Goal: Task Accomplishment & Management: Use online tool/utility

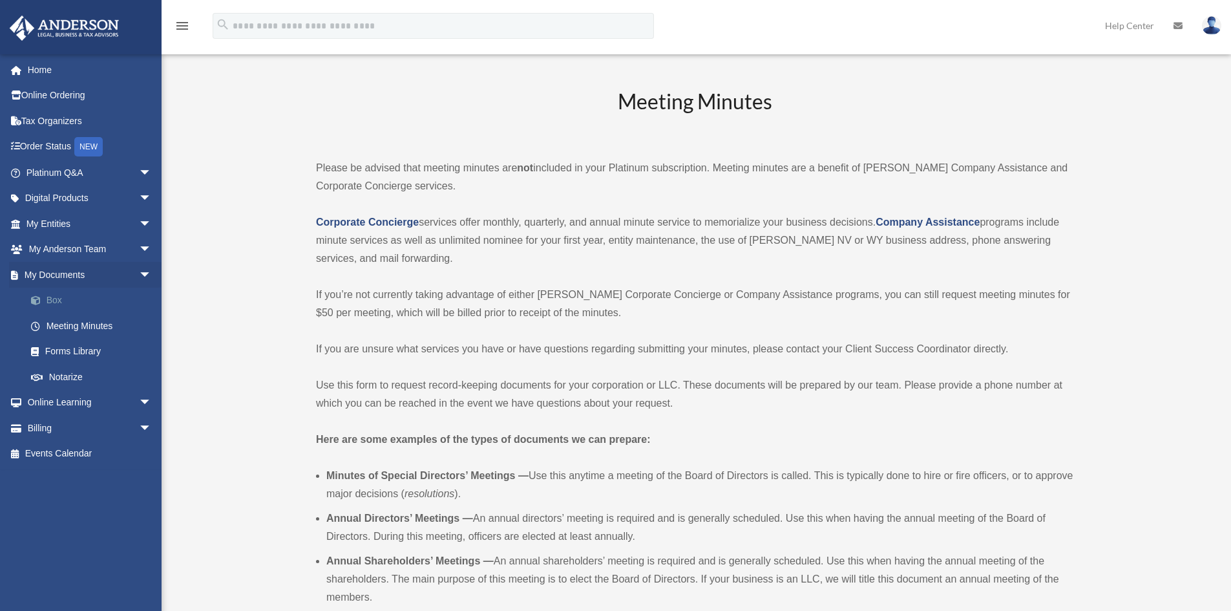
click at [82, 301] on link "Box" at bounding box center [94, 301] width 153 height 26
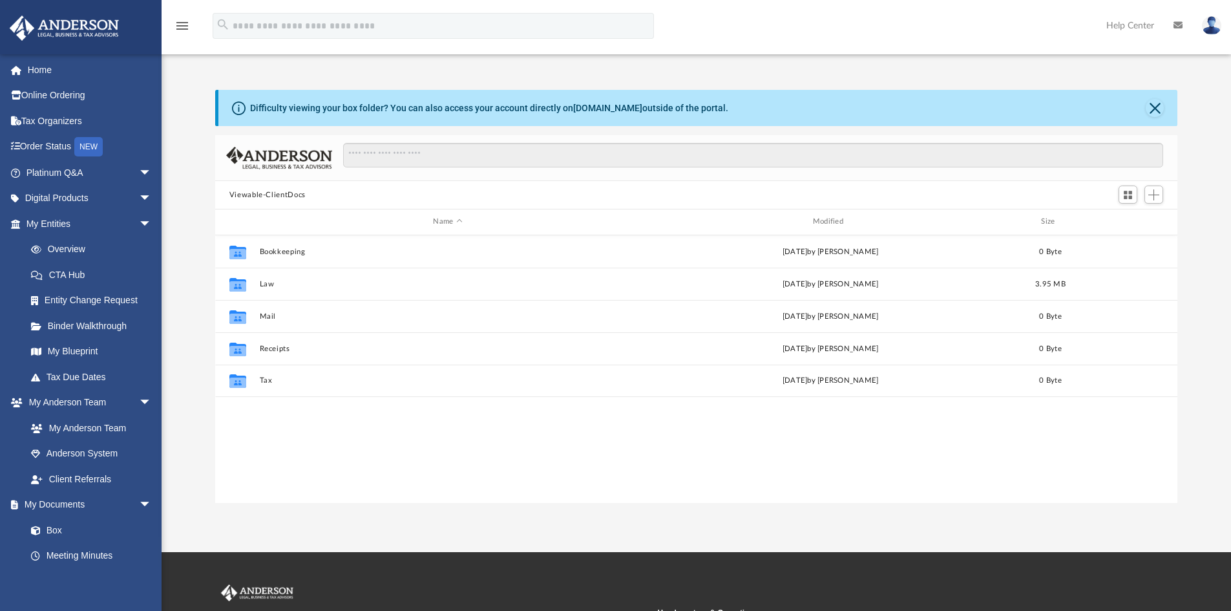
scroll to position [284, 953]
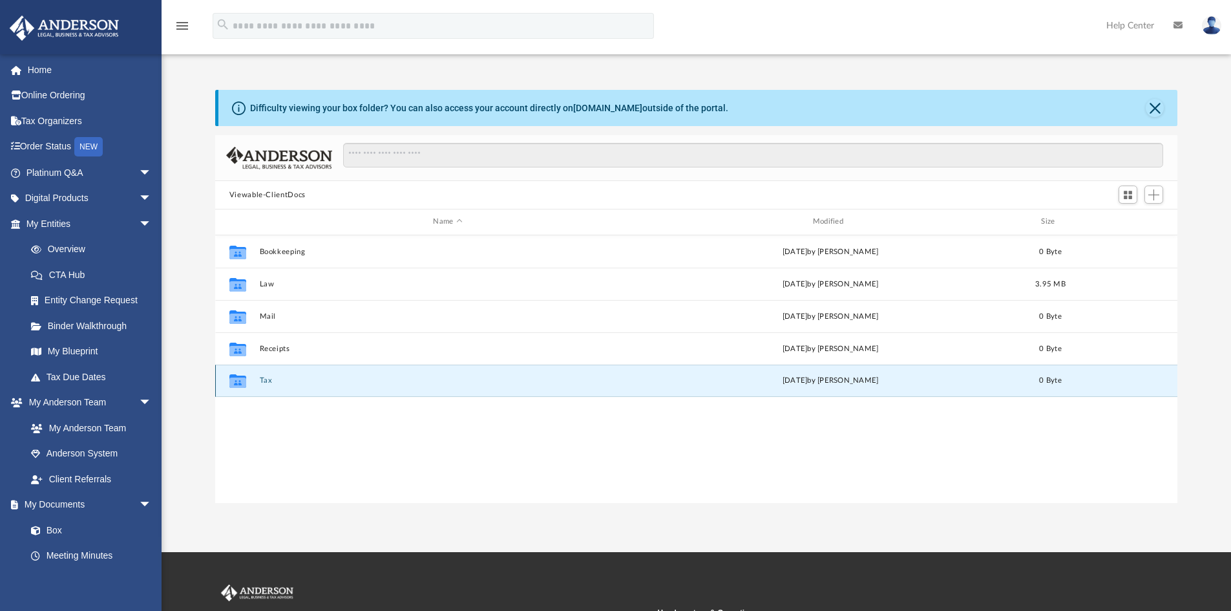
click at [262, 378] on button "Tax" at bounding box center [447, 380] width 377 height 8
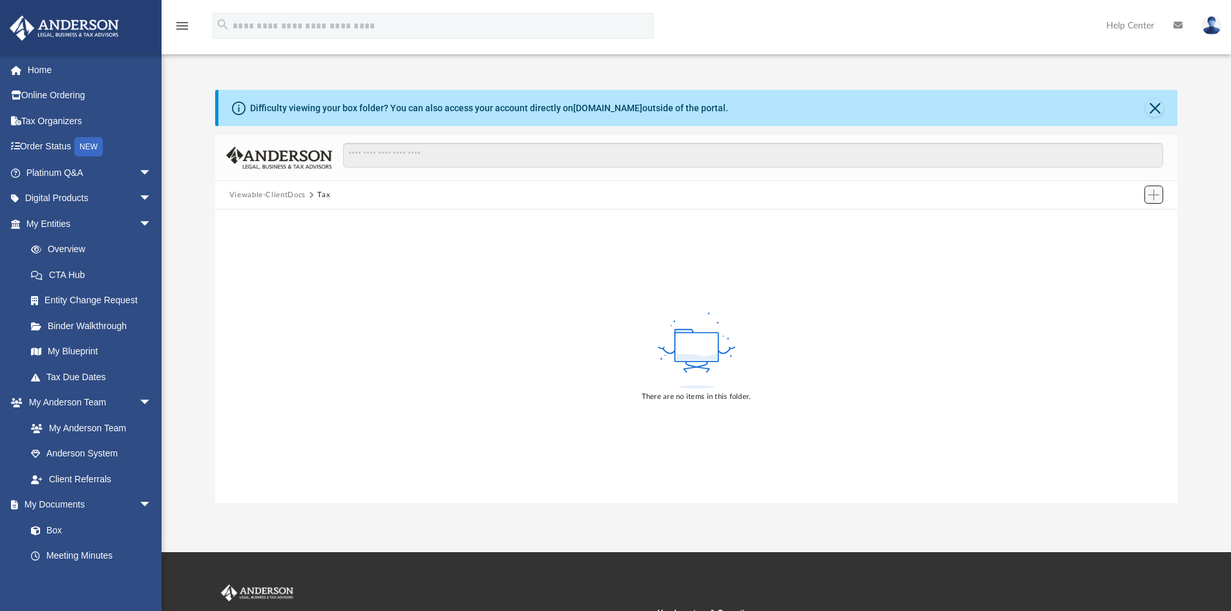
click at [1152, 194] on span "Add" at bounding box center [1154, 194] width 11 height 11
click at [1134, 221] on li "Upload" at bounding box center [1135, 221] width 41 height 14
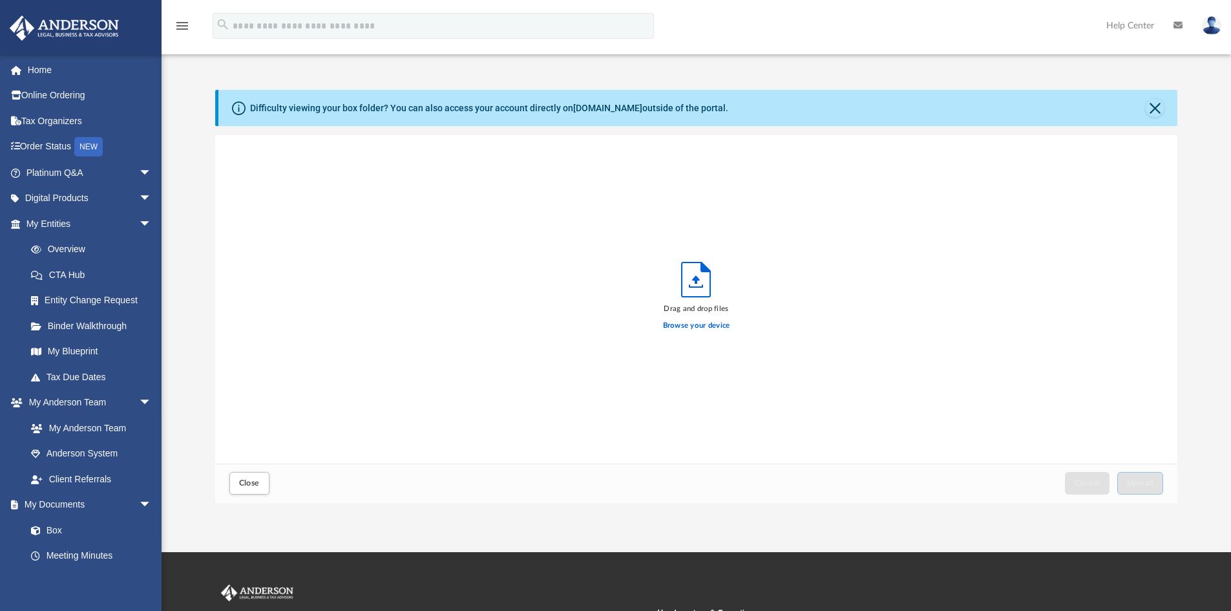
scroll to position [318, 953]
click at [1133, 484] on span "Upload" at bounding box center [1140, 483] width 27 height 8
click at [65, 527] on link "Box" at bounding box center [94, 530] width 153 height 26
click at [251, 483] on span "Close" at bounding box center [249, 483] width 21 height 8
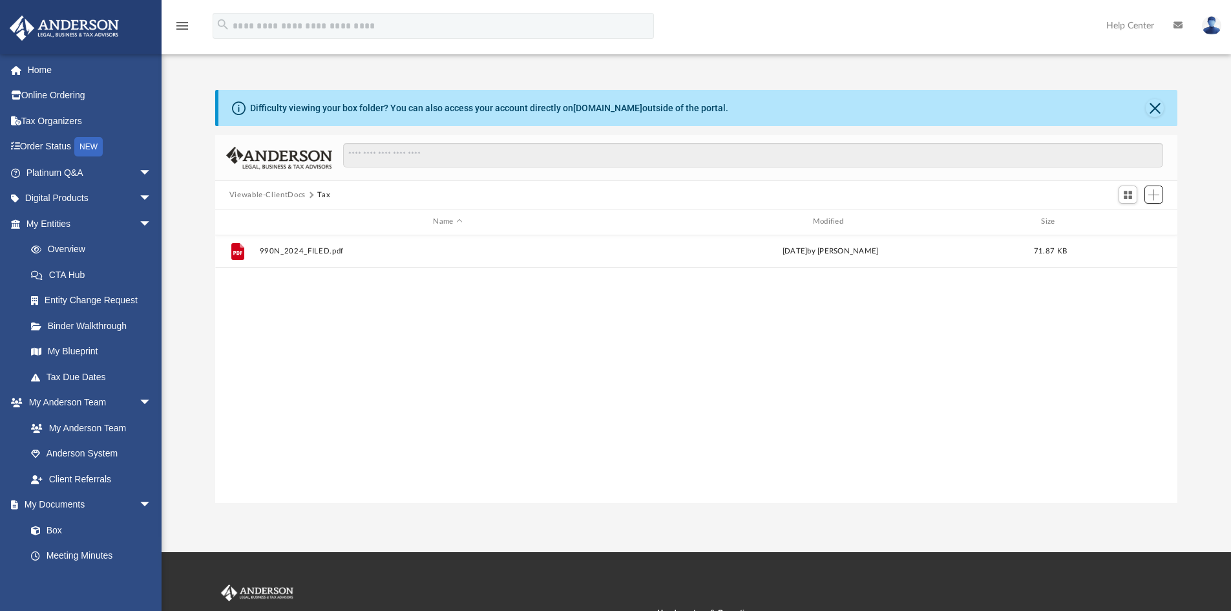
scroll to position [284, 953]
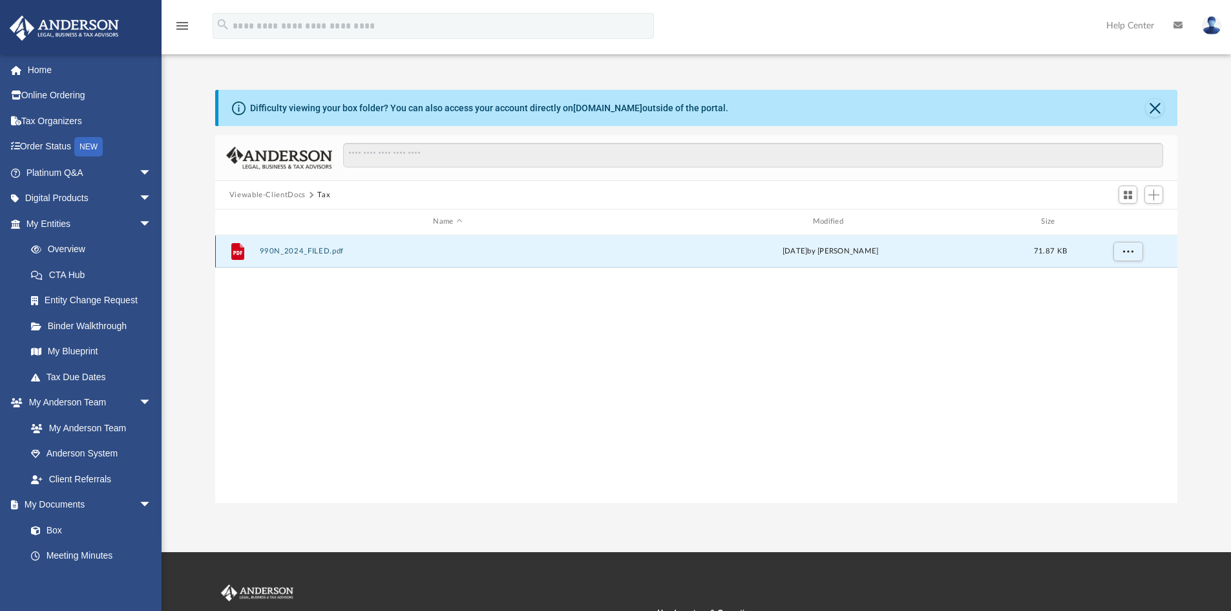
click at [284, 249] on button "990N_2024_FILED.pdf" at bounding box center [447, 251] width 377 height 8
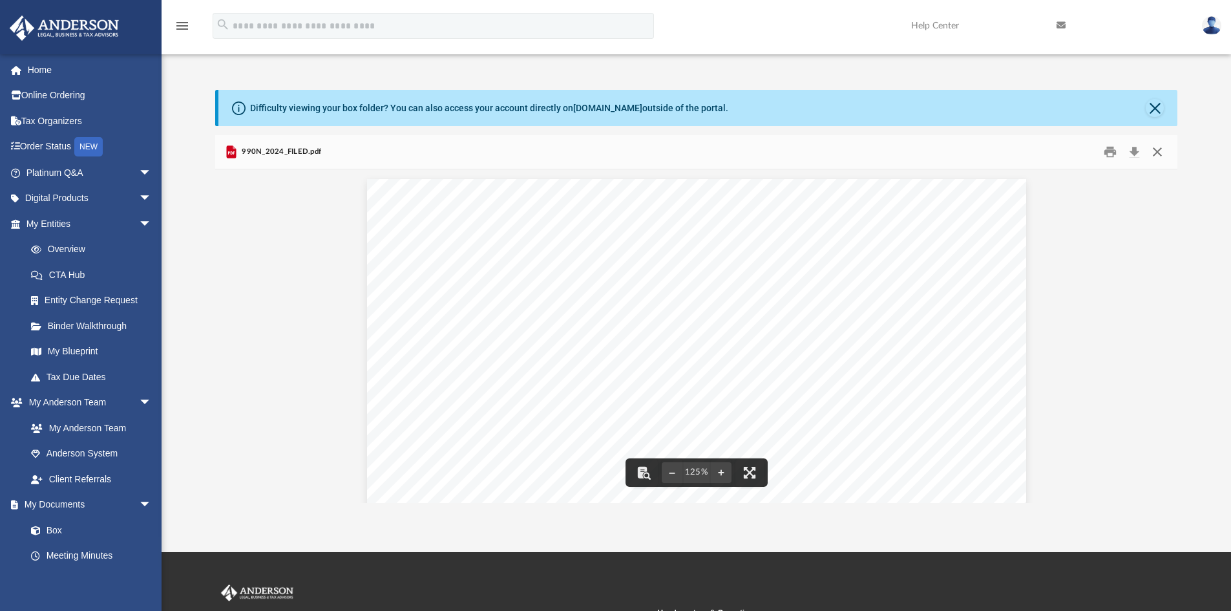
click at [1159, 154] on button "Close" at bounding box center [1157, 152] width 23 height 20
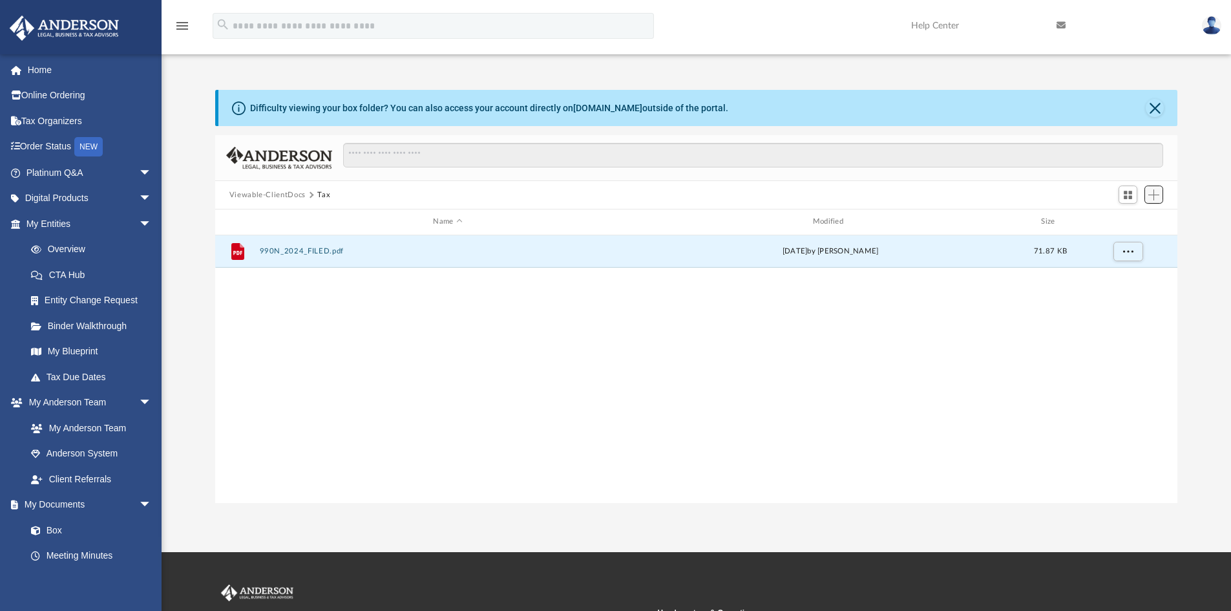
click at [1156, 192] on span "Add" at bounding box center [1154, 194] width 11 height 11
click at [1137, 217] on li "Upload" at bounding box center [1135, 221] width 41 height 14
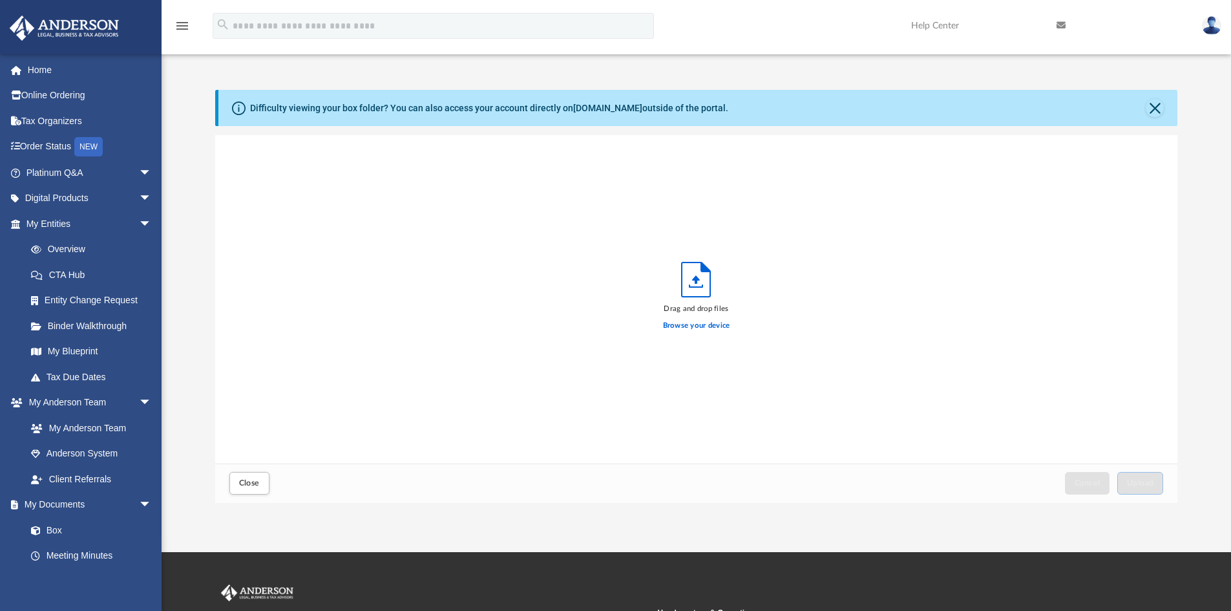
scroll to position [318, 953]
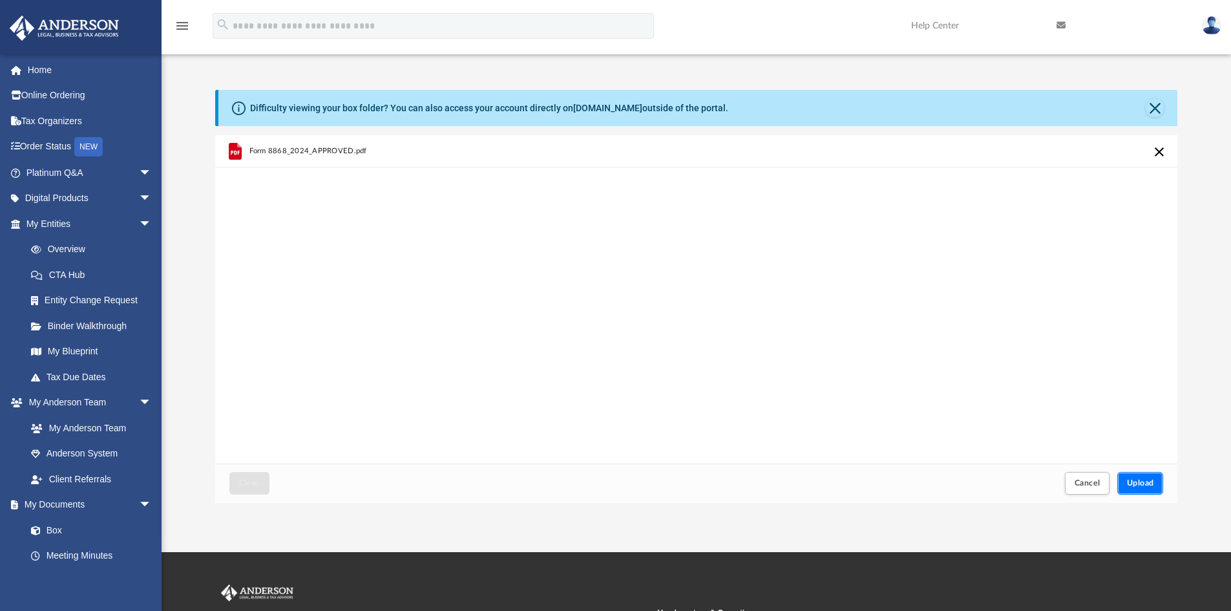
click at [1146, 477] on button "Upload" at bounding box center [1141, 483] width 47 height 23
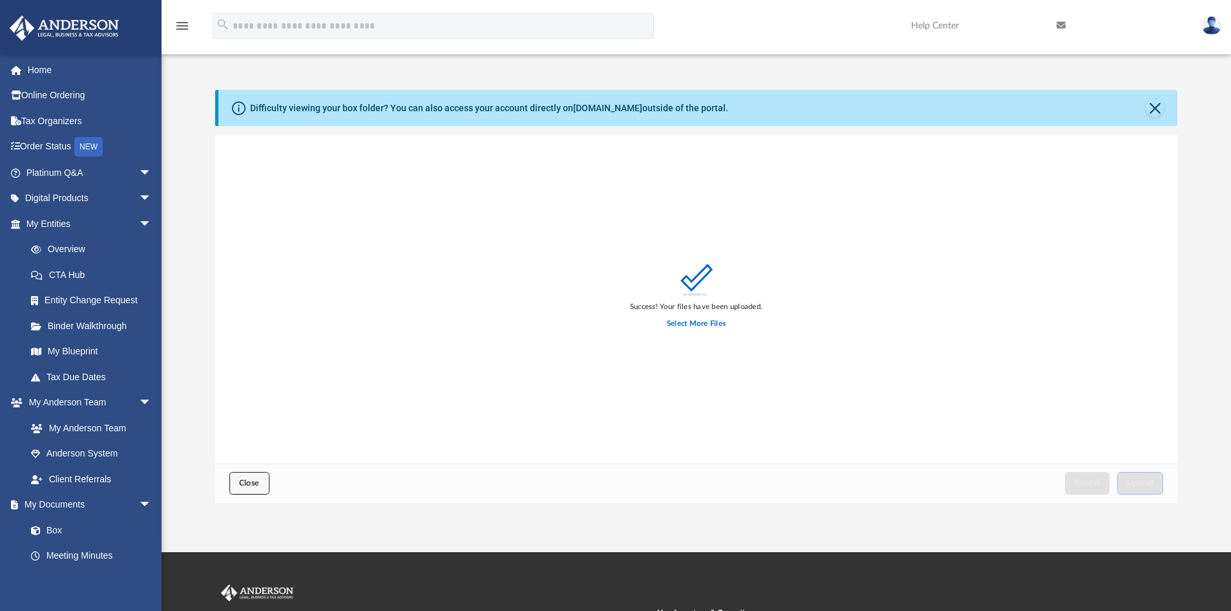
click at [259, 485] on span "Close" at bounding box center [249, 483] width 21 height 8
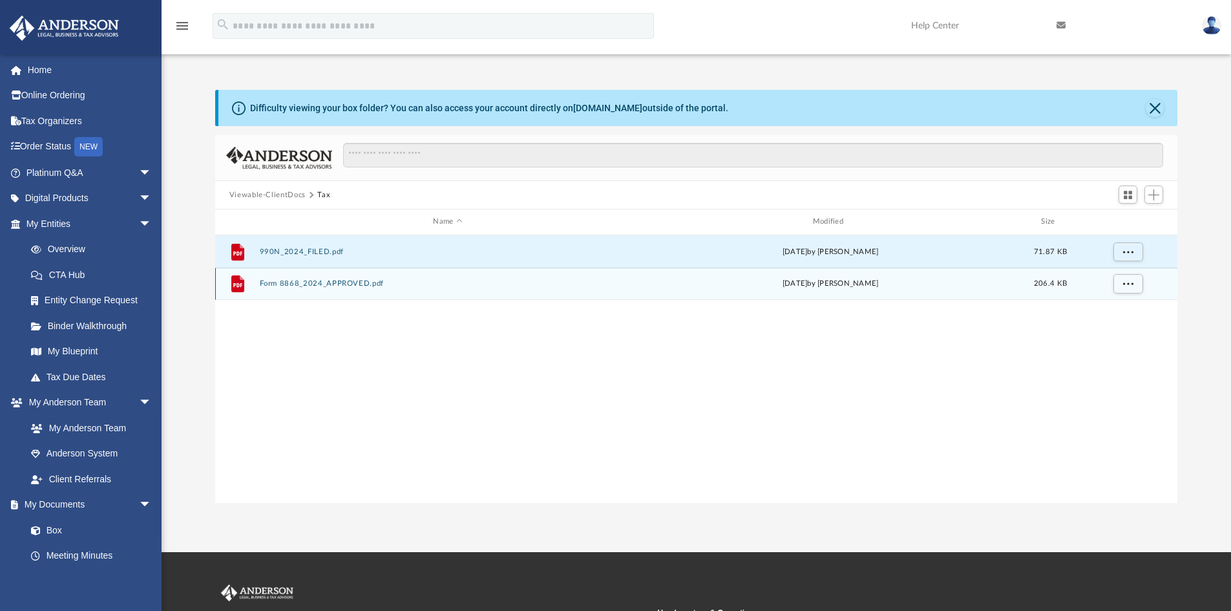
click at [295, 280] on button "Form 8868_2024_APPROVED.pdf" at bounding box center [447, 283] width 377 height 8
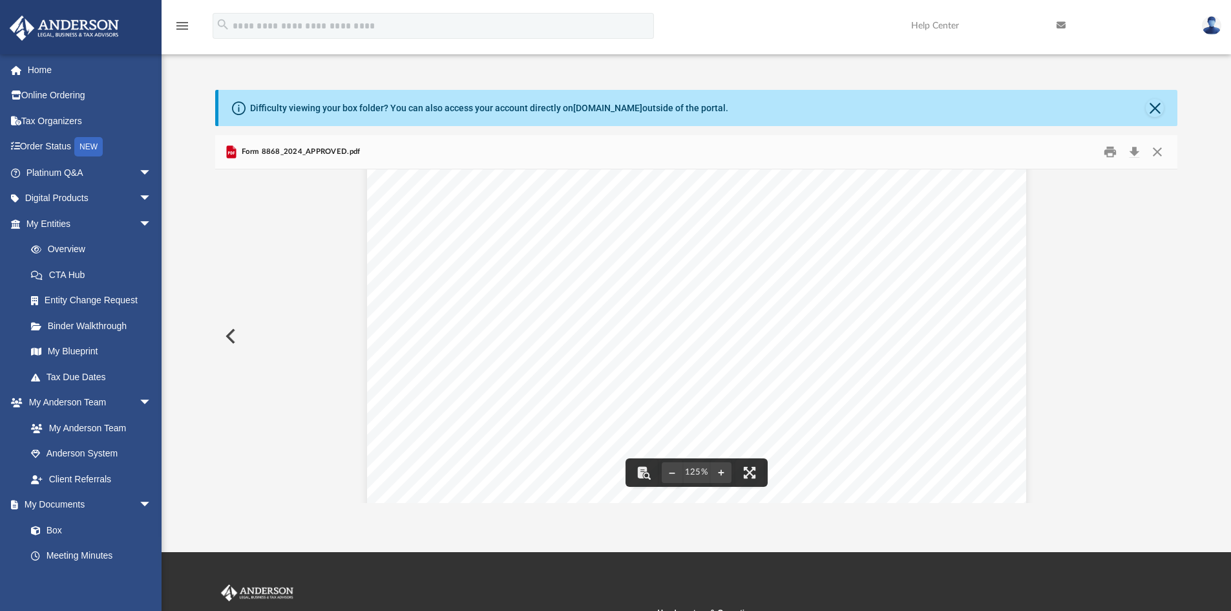
scroll to position [0, 0]
click at [1163, 154] on button "Close" at bounding box center [1157, 152] width 23 height 20
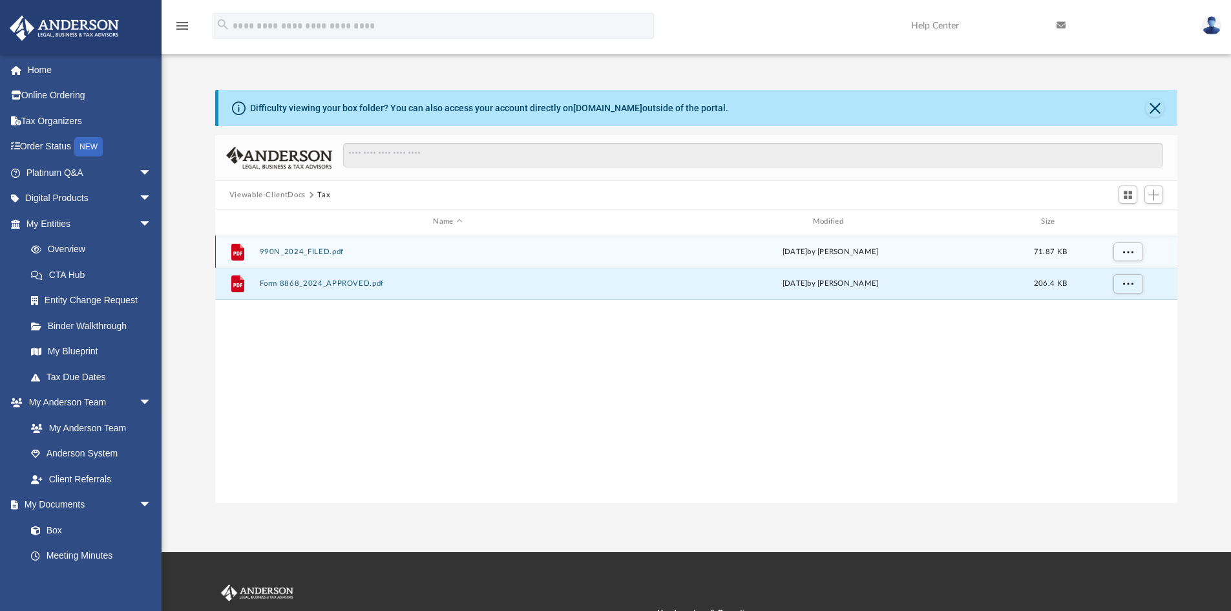
click at [289, 253] on button "990N_2024_FILED.pdf" at bounding box center [447, 252] width 377 height 8
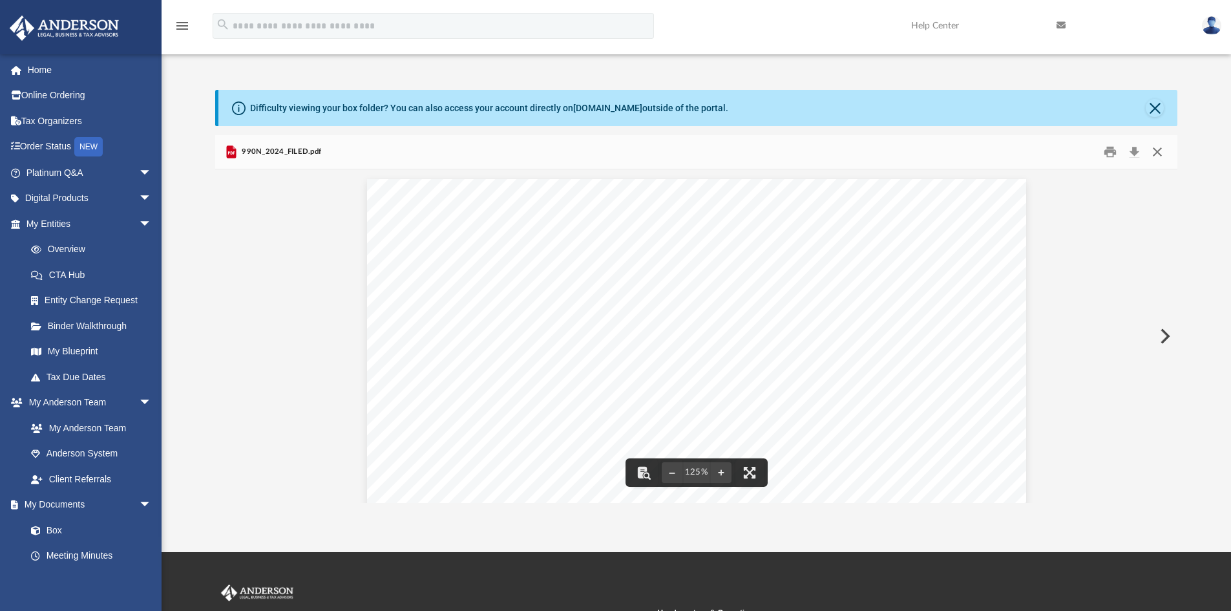
click at [1157, 151] on button "Close" at bounding box center [1157, 152] width 23 height 20
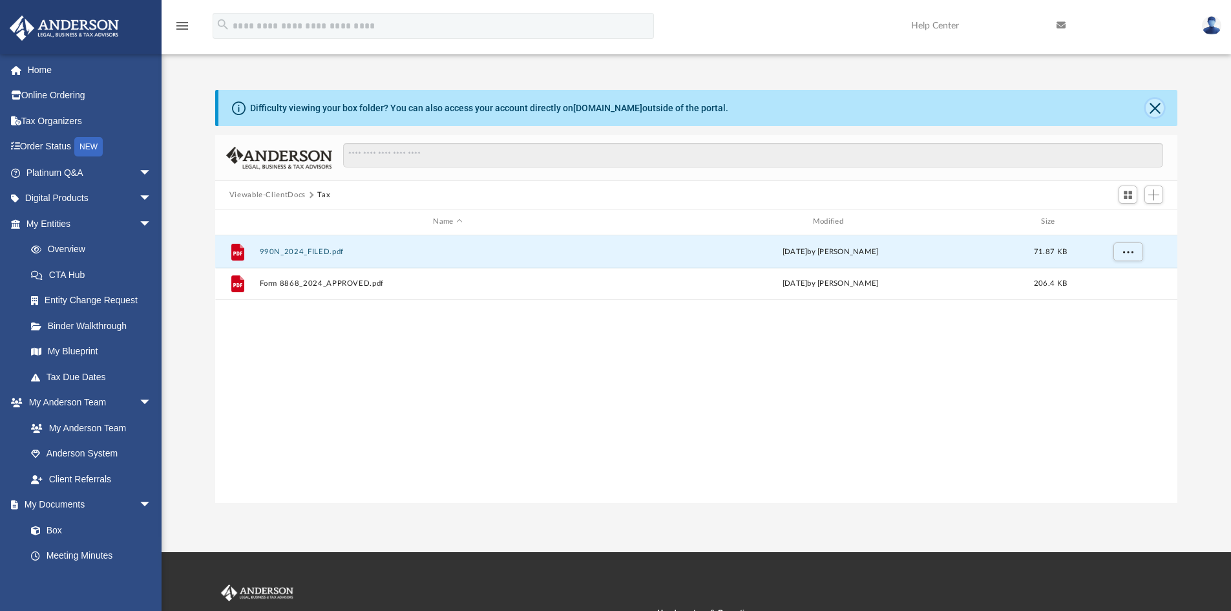
click at [1154, 107] on button "Close" at bounding box center [1155, 108] width 18 height 18
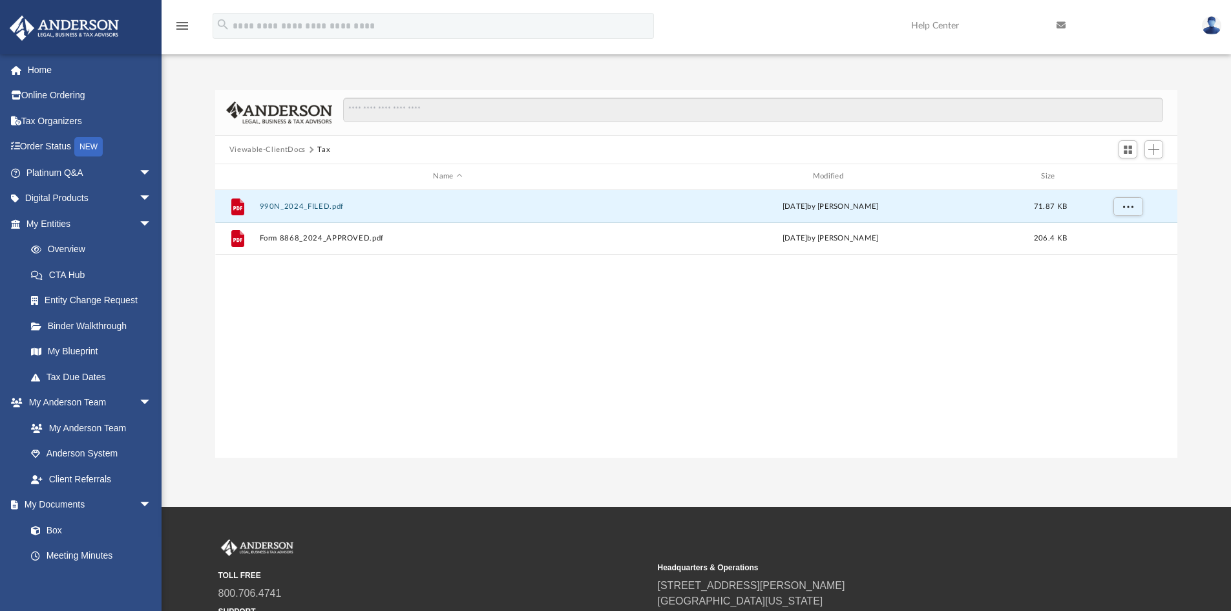
click at [256, 145] on button "Viewable-ClientDocs" at bounding box center [267, 150] width 76 height 12
